Goal: Task Accomplishment & Management: Use online tool/utility

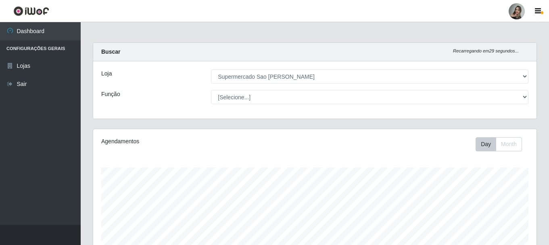
select select "383"
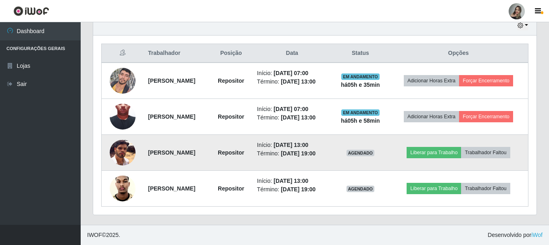
scroll to position [167, 443]
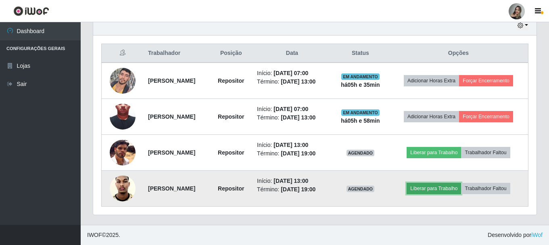
click at [444, 185] on button "Liberar para Trabalho" at bounding box center [433, 188] width 54 height 11
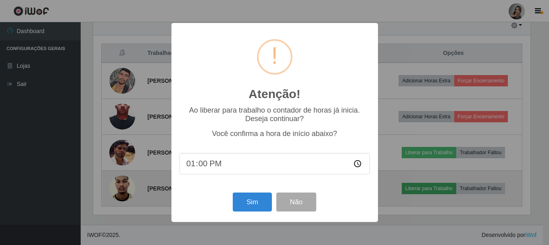
scroll to position [167, 439]
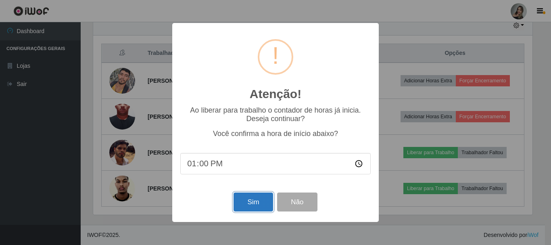
click at [241, 209] on button "Sim" at bounding box center [252, 201] width 39 height 19
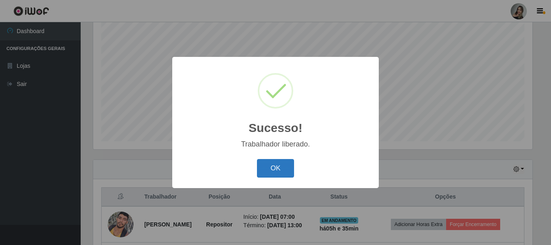
click at [267, 161] on button "OK" at bounding box center [275, 168] width 37 height 19
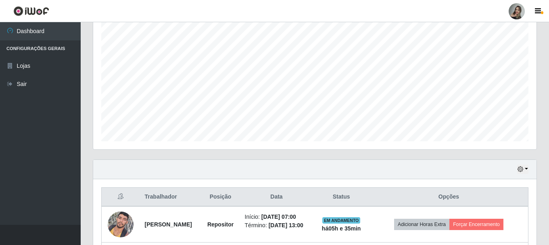
scroll to position [308, 0]
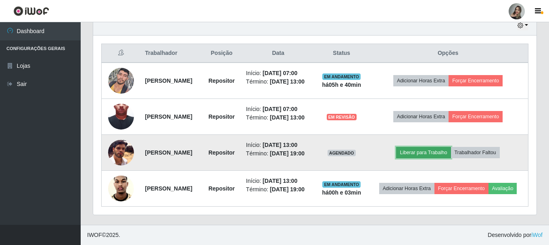
click at [441, 149] on button "Liberar para Trabalho" at bounding box center [423, 152] width 54 height 11
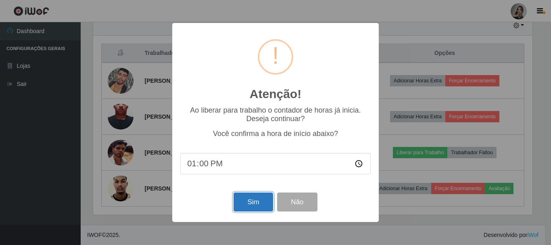
click at [244, 199] on button "Sim" at bounding box center [252, 201] width 39 height 19
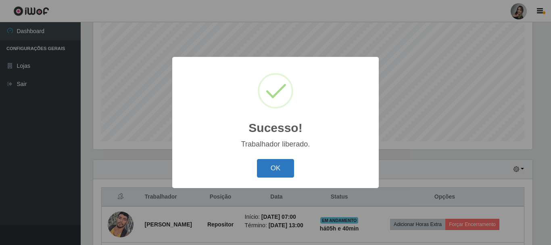
click at [279, 161] on button "OK" at bounding box center [275, 168] width 37 height 19
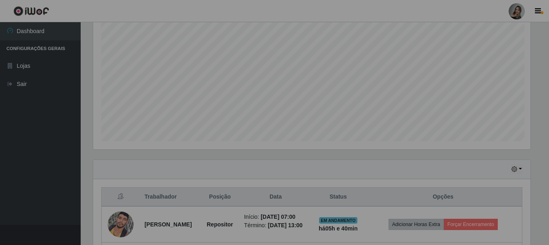
scroll to position [167, 443]
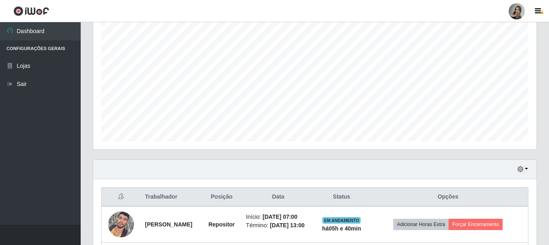
drag, startPoint x: 548, startPoint y: 96, endPoint x: 547, endPoint y: 120, distance: 23.8
click at [547, 120] on div "Carregando... Buscar Recarregando em 11 segundos... Loja [Selecione...] Superme…" at bounding box center [315, 131] width 468 height 473
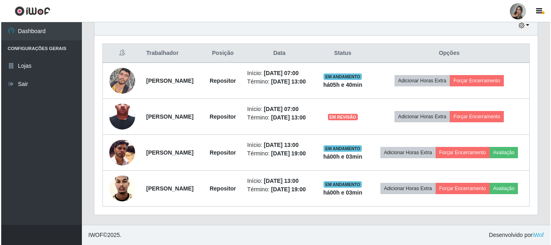
scroll to position [294, 0]
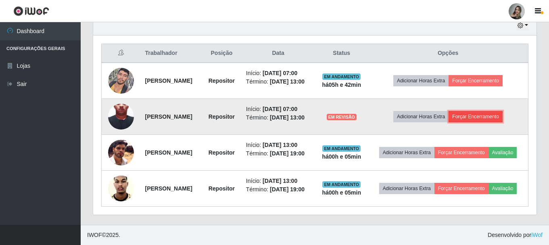
click at [482, 119] on button "Forçar Encerramento" at bounding box center [475, 116] width 54 height 11
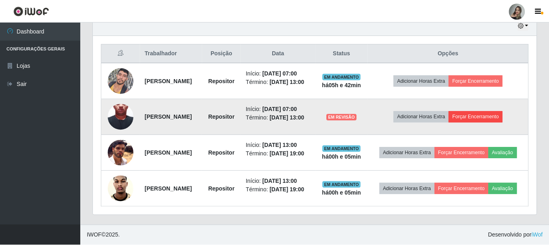
scroll to position [167, 439]
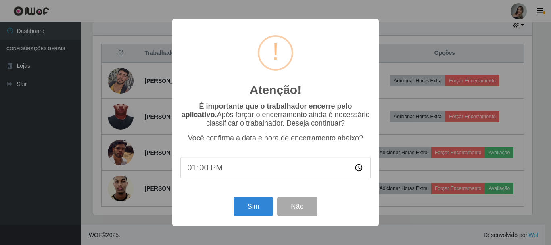
click at [244, 218] on div "Sim Não" at bounding box center [275, 206] width 190 height 23
click at [248, 207] on button "Sim" at bounding box center [252, 206] width 39 height 19
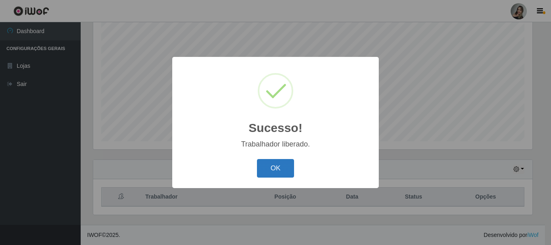
click at [281, 169] on button "OK" at bounding box center [275, 168] width 37 height 19
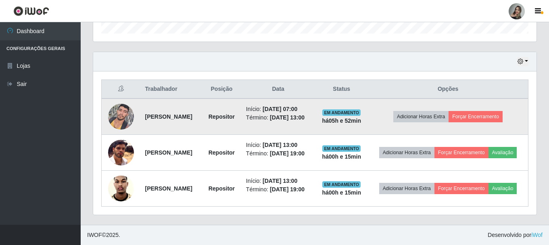
scroll to position [273, 0]
click at [490, 111] on button "Forçar Encerramento" at bounding box center [475, 116] width 54 height 11
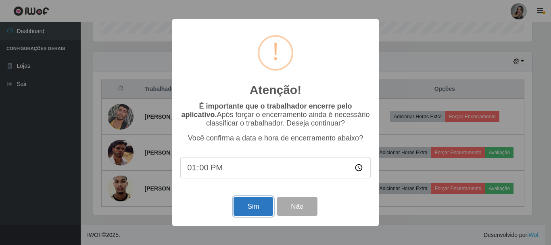
click at [252, 210] on button "Sim" at bounding box center [252, 206] width 39 height 19
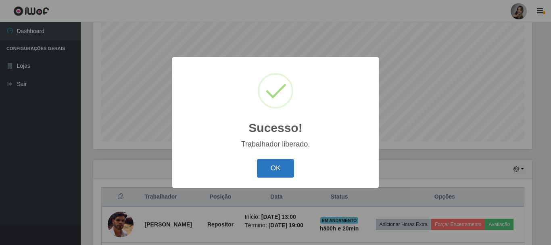
click at [278, 177] on button "OK" at bounding box center [275, 168] width 37 height 19
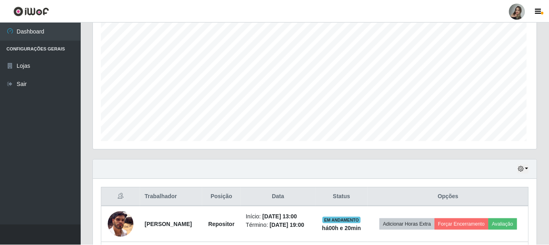
scroll to position [167, 443]
